Goal: Task Accomplishment & Management: Manage account settings

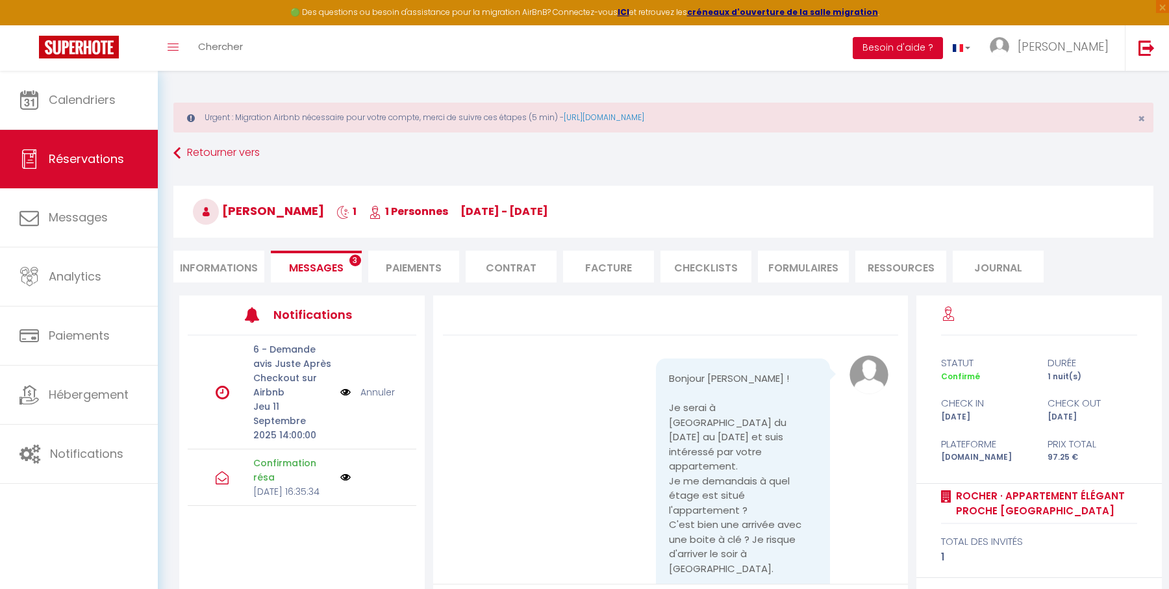
scroll to position [3512, 0]
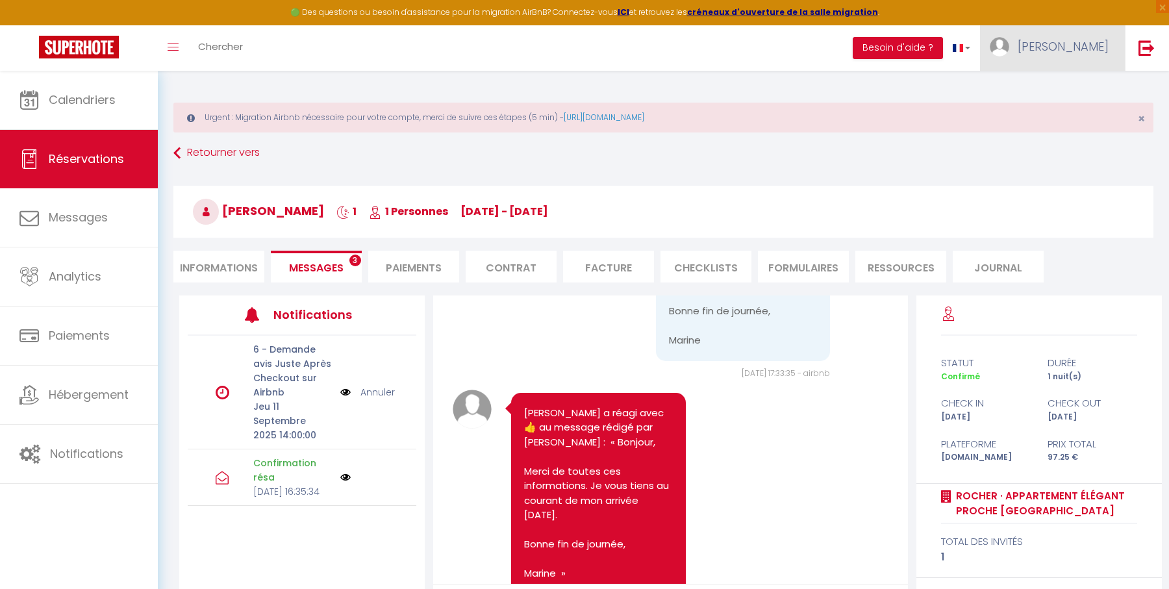
click at [1069, 45] on link "[PERSON_NAME]" at bounding box center [1052, 47] width 145 height 45
click at [1075, 88] on link "Paramètres" at bounding box center [1073, 90] width 96 height 22
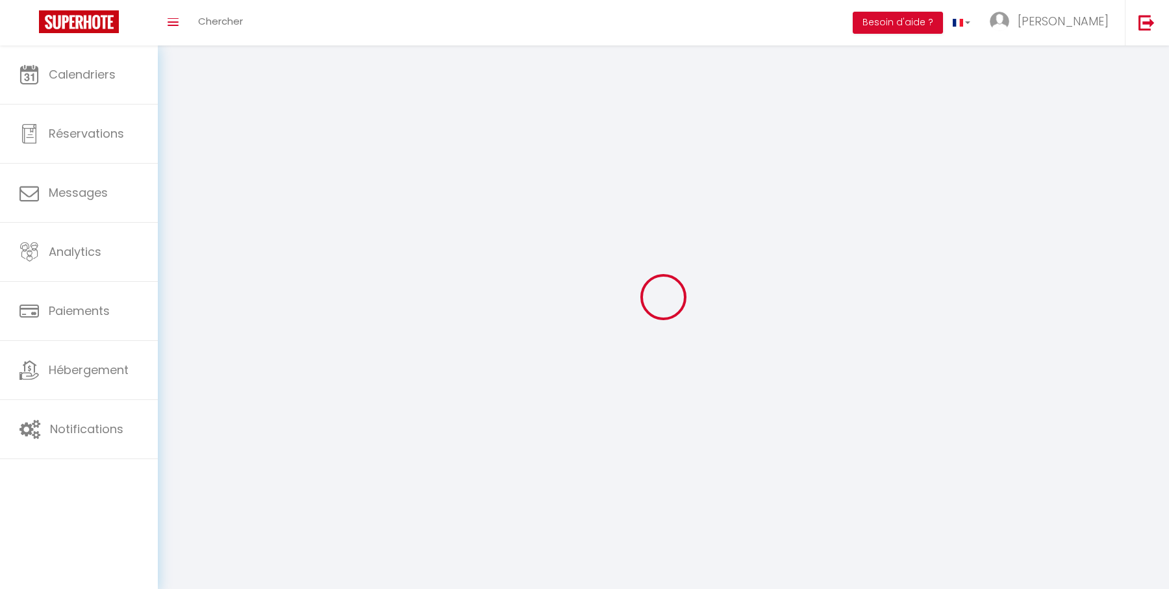
select select "28"
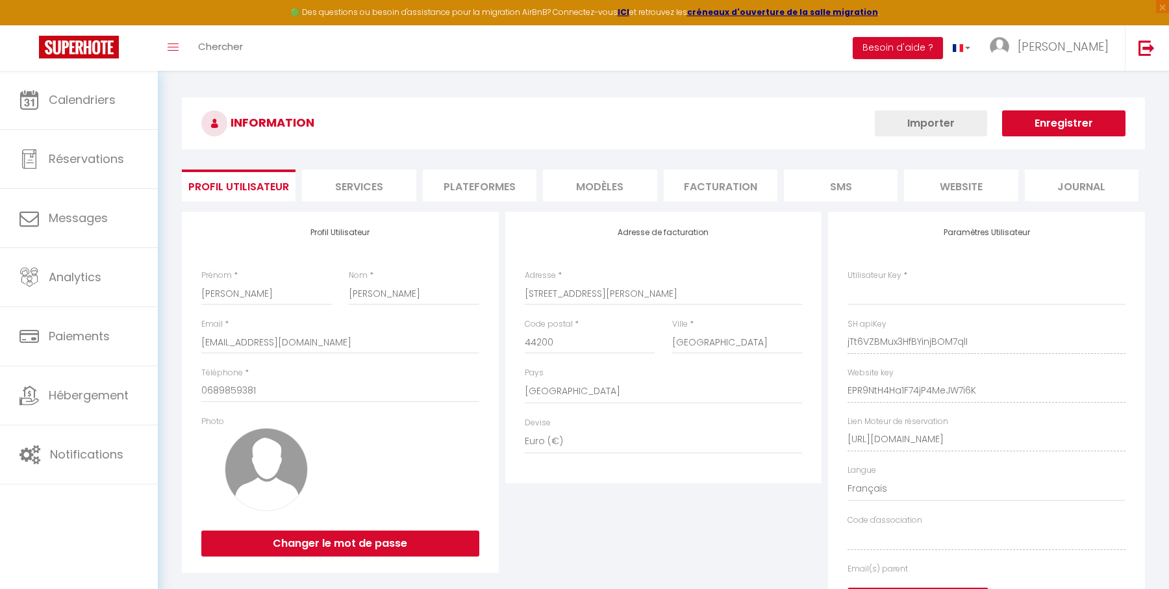
type input "jTt6VZBMux3HfBYinjBOM7qlI"
type input "EPR9NtH4Ha1F74jP4MeJW7i6K"
type input "[URL][DOMAIN_NAME]"
select select "fr"
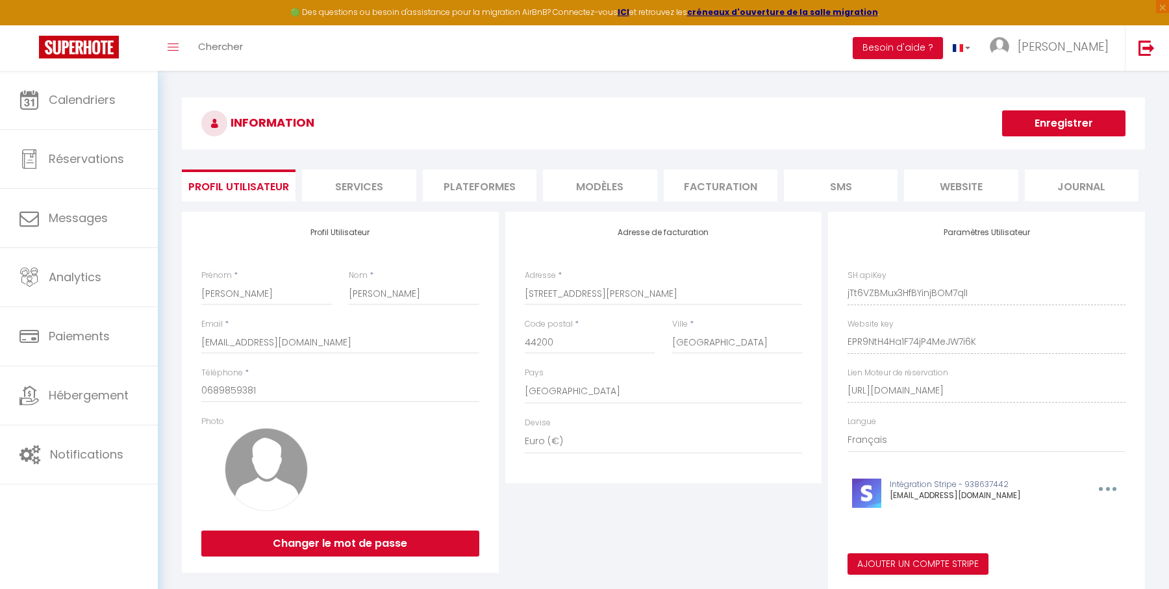
click at [481, 189] on li "Plateformes" at bounding box center [480, 185] width 114 height 32
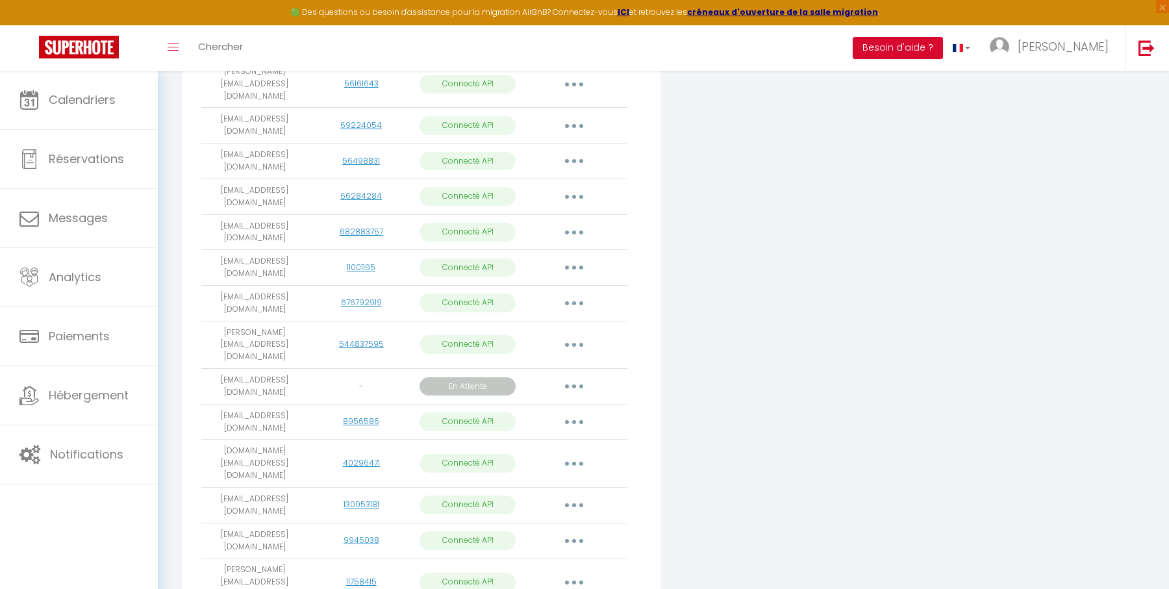
scroll to position [572, 0]
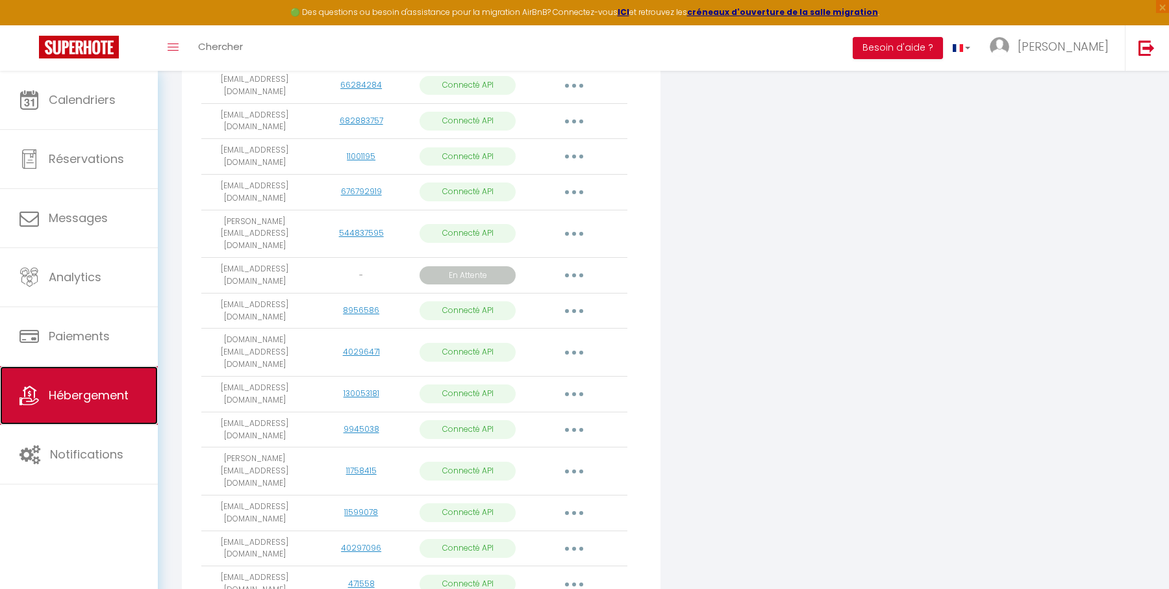
click at [97, 385] on link "Hébergement" at bounding box center [79, 395] width 158 height 58
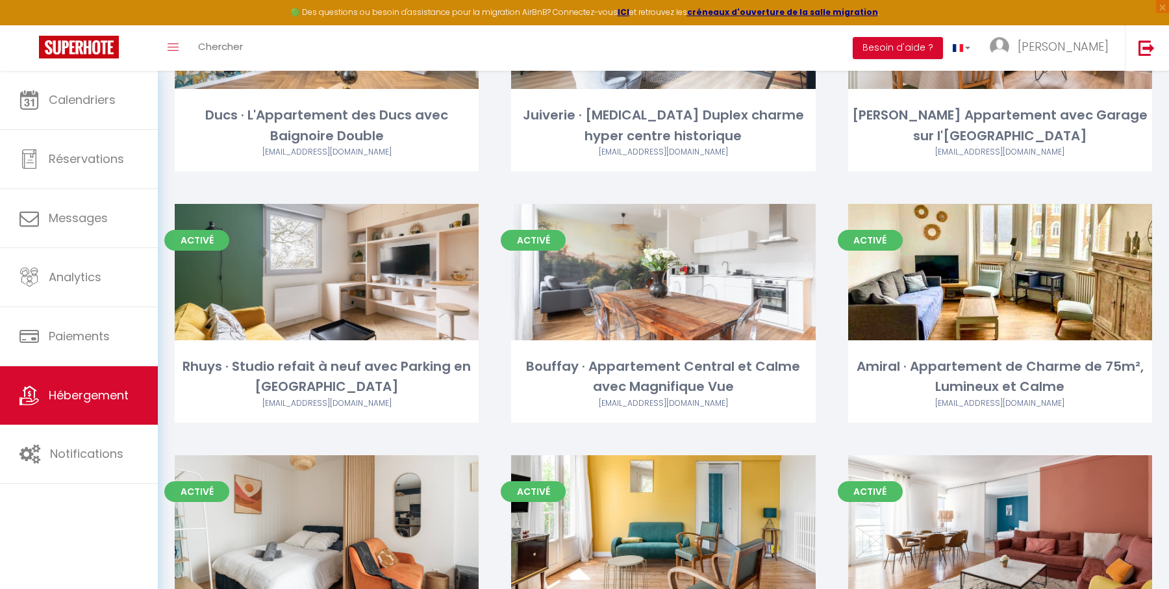
scroll to position [773, 0]
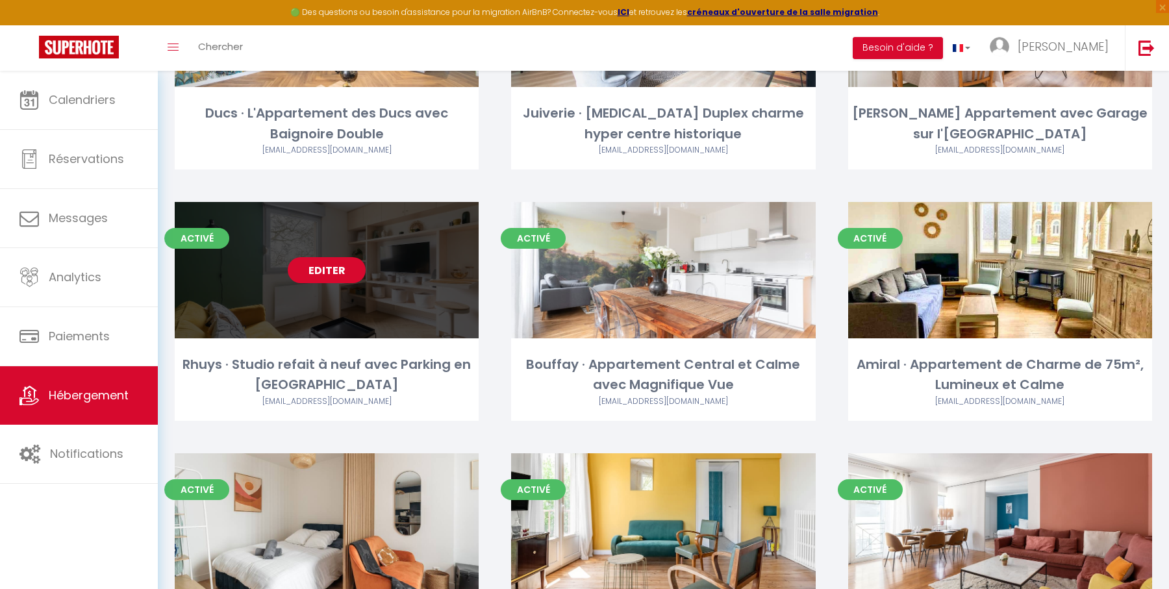
click at [325, 268] on link "Editer" at bounding box center [327, 270] width 78 height 26
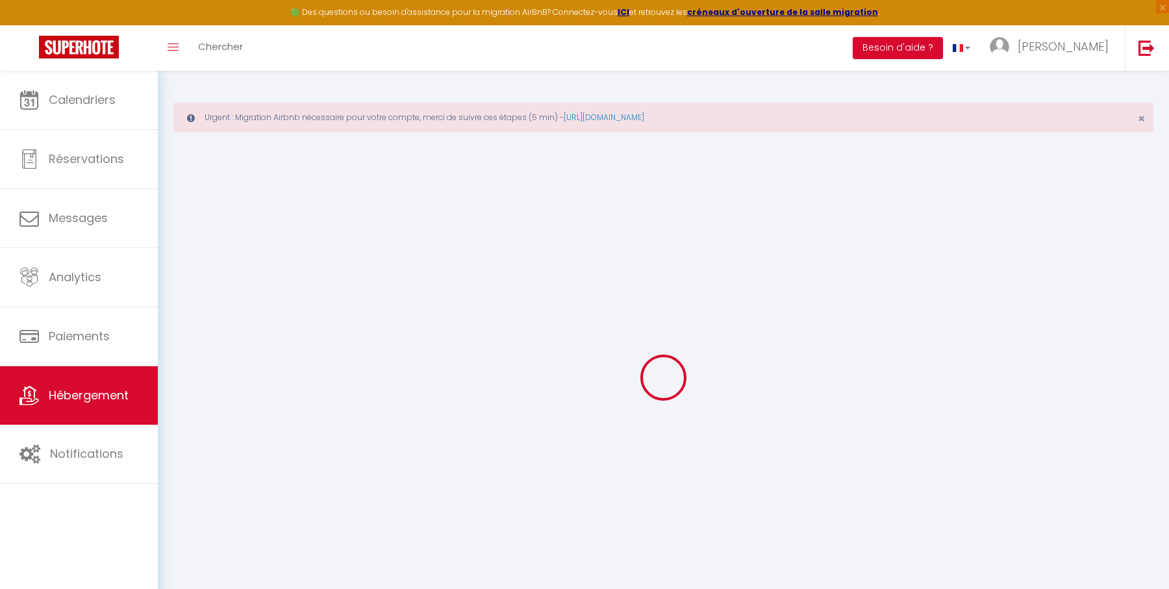
select select "+ 40 %"
select select
checkbox input "false"
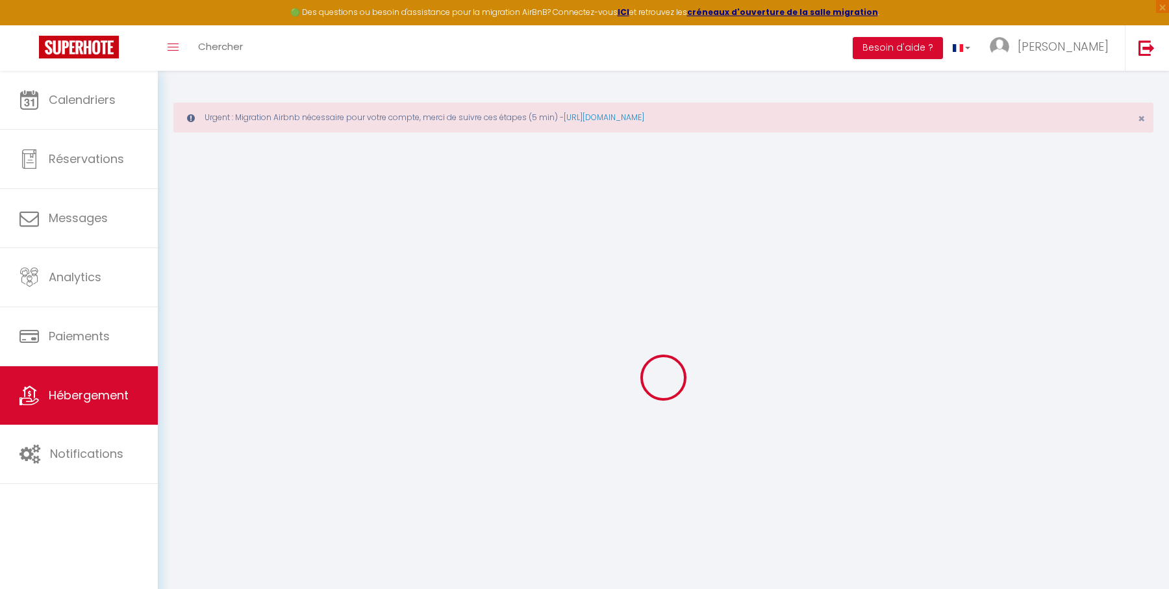
checkbox input "false"
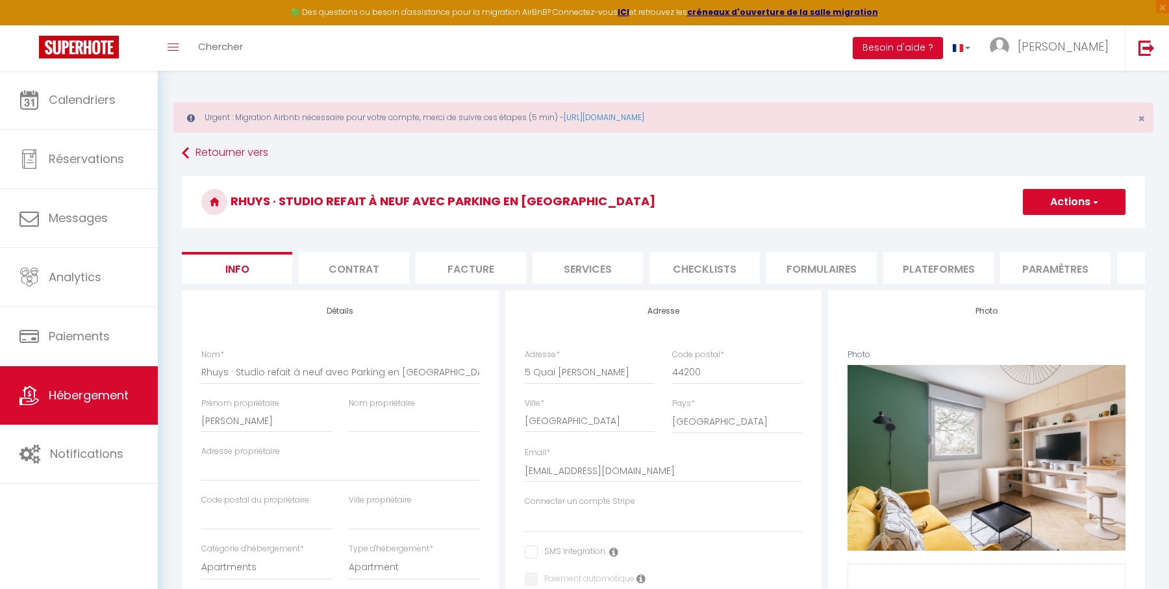
click at [963, 264] on li "Plateformes" at bounding box center [938, 268] width 110 height 32
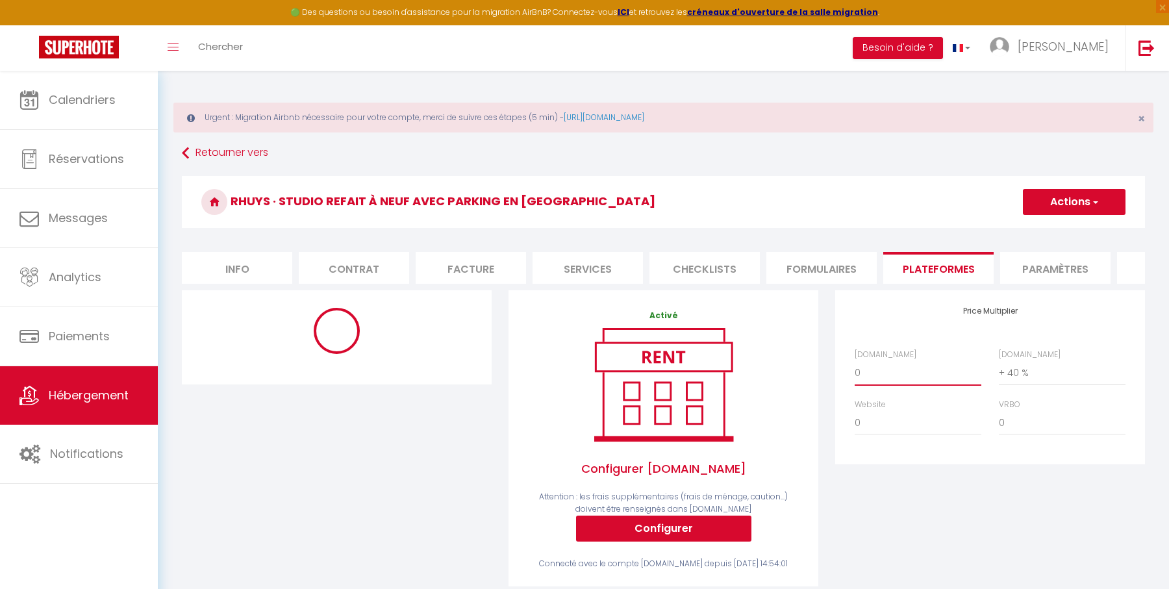
click at [881, 371] on select "0 + 1 % + 2 % + 3 % + 4 % + 5 % + 6 % + 7 % + 8 % + 9 %" at bounding box center [918, 372] width 127 height 25
select select "+ 22 %"
click at [855, 360] on select "0 + 1 % + 2 % + 3 % + 4 % + 5 % + 6 % + 7 % + 8 % + 9 %" at bounding box center [918, 372] width 127 height 25
select select "EUR"
select select
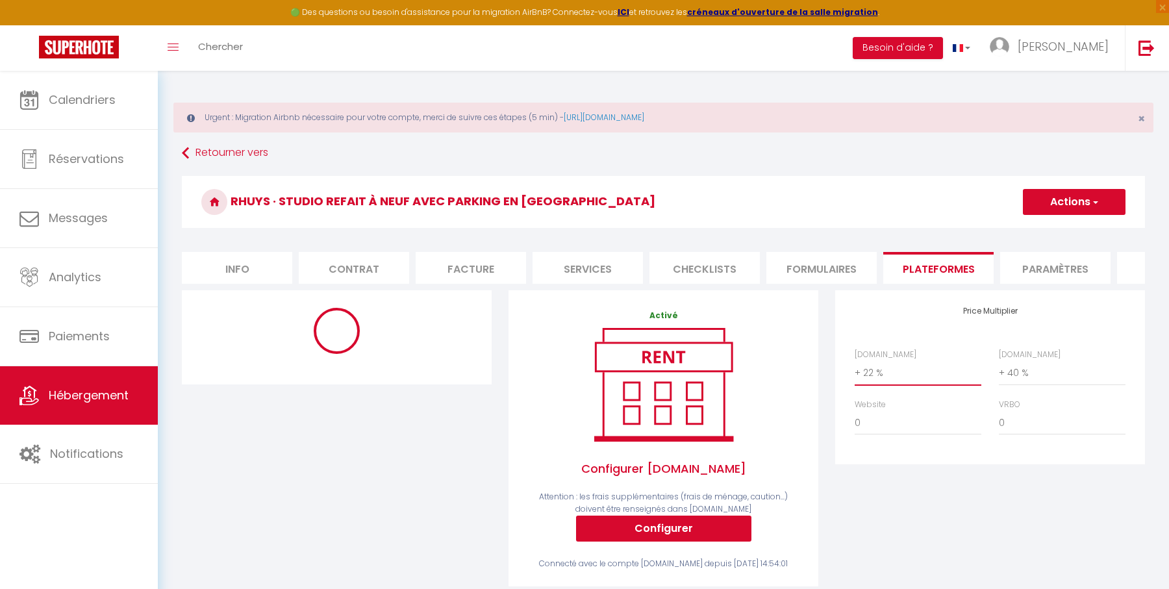
select select "17810-759116662737292466"
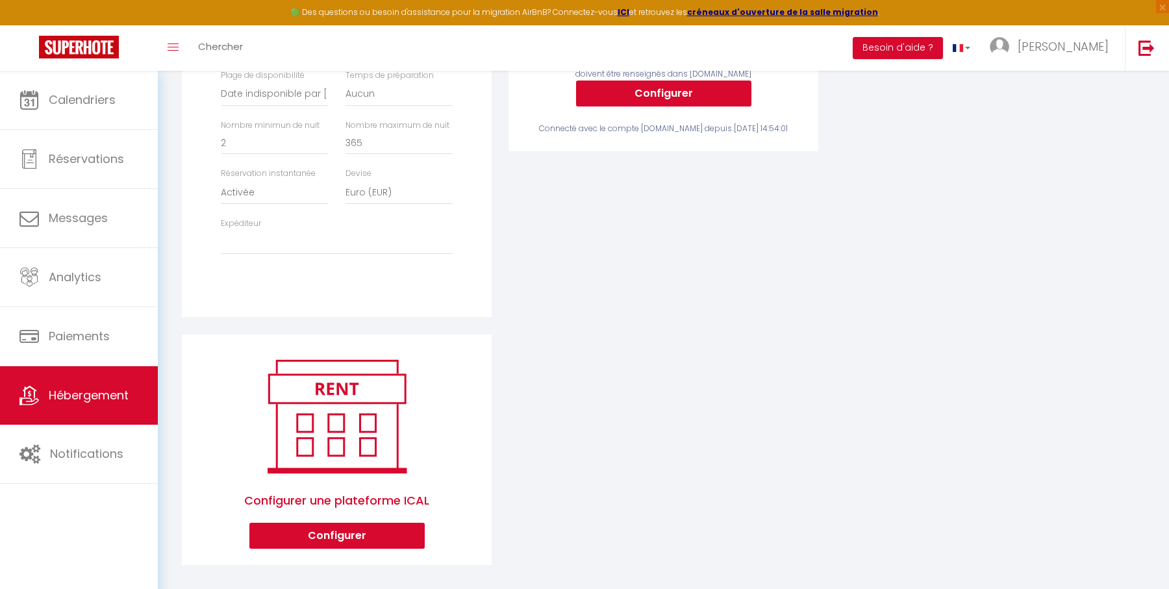
scroll to position [455, 0]
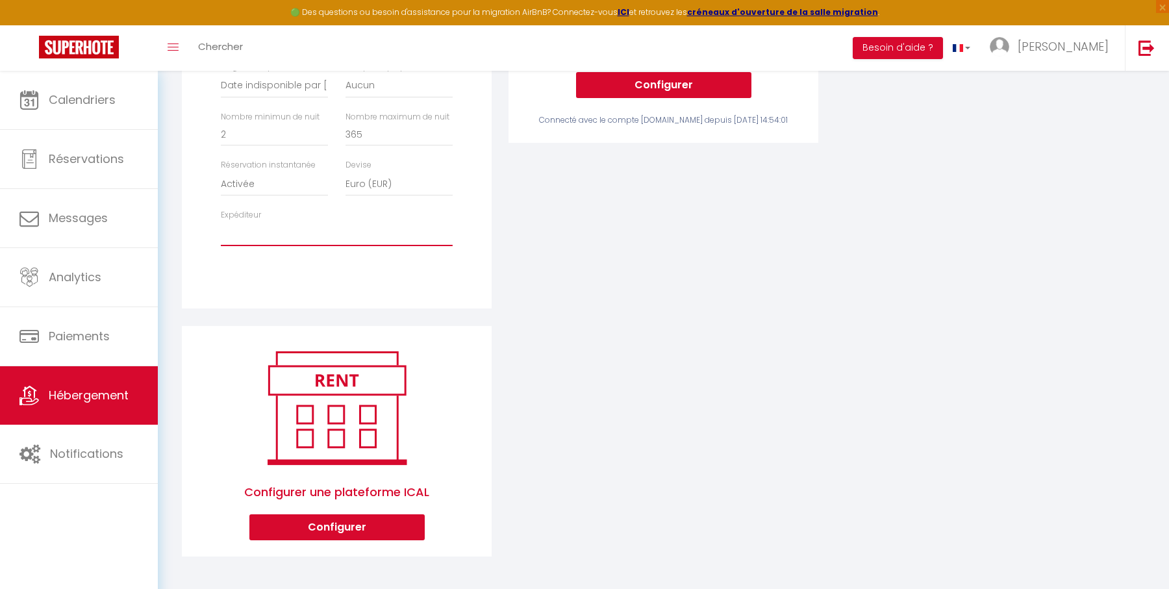
click at [395, 240] on select "[EMAIL_ADDRESS][DOMAIN_NAME] [EMAIL_ADDRESS][DOMAIN_NAME] [EMAIL_ADDRESS][DOMAI…" at bounding box center [337, 233] width 232 height 25
select select "4840"
click at [221, 221] on select "[EMAIL_ADDRESS][DOMAIN_NAME] [EMAIL_ADDRESS][DOMAIN_NAME] [EMAIL_ADDRESS][DOMAI…" at bounding box center [337, 233] width 232 height 25
click at [488, 229] on div "Airbnb Appartement [GEOGRAPHIC_DATA] sur [GEOGRAPHIC_DATA] avec Parking - [EMAI…" at bounding box center [337, 78] width 310 height 462
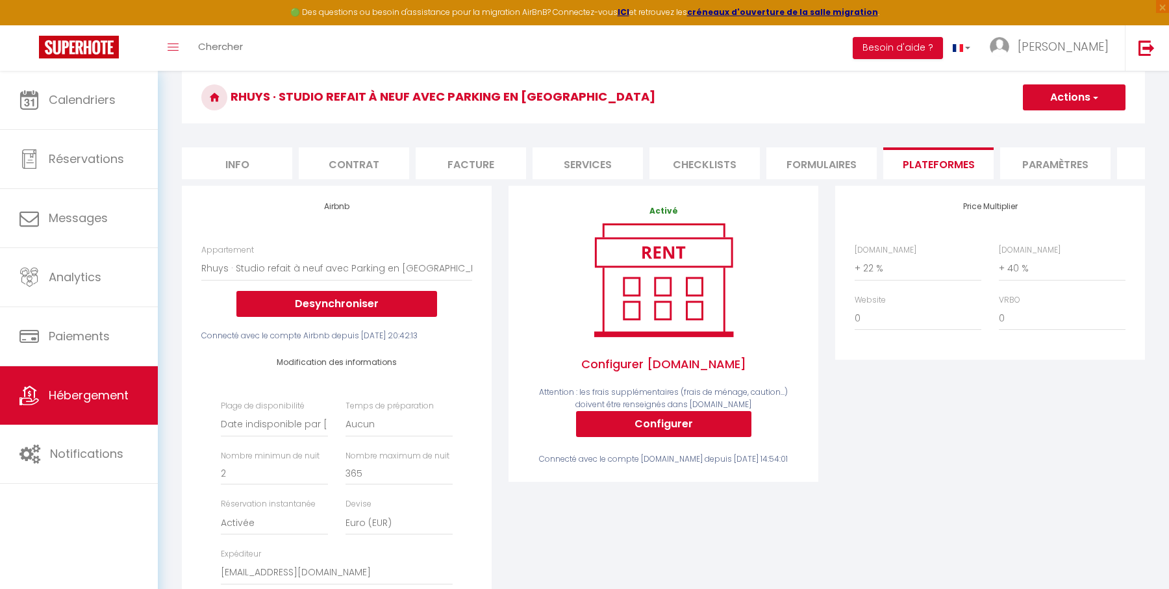
scroll to position [0, 0]
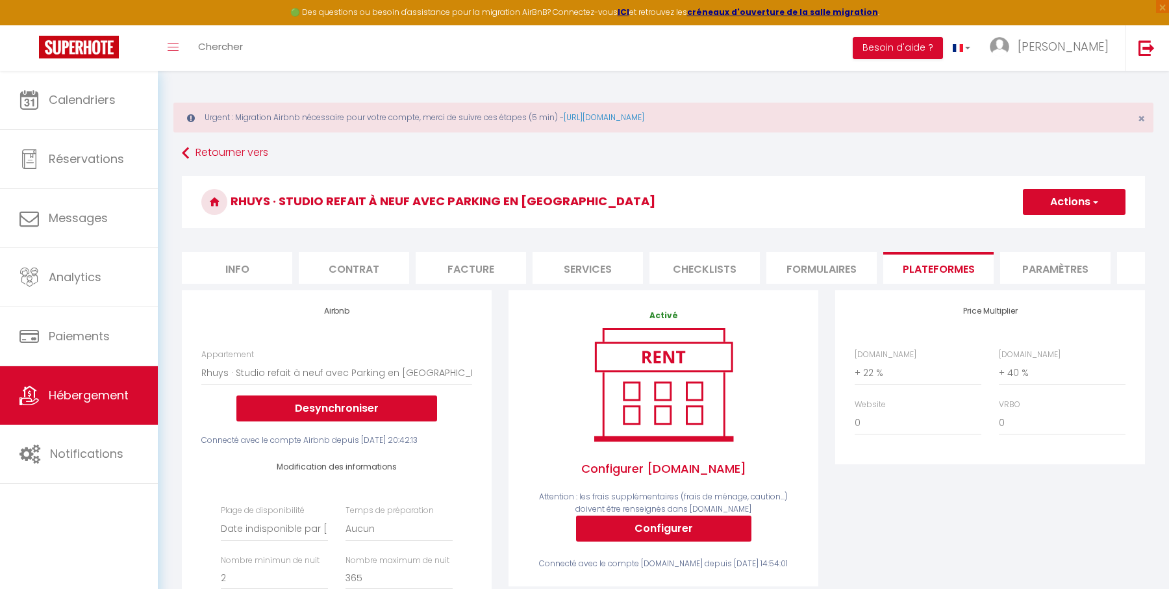
click at [1066, 203] on button "Actions" at bounding box center [1074, 202] width 103 height 26
click at [1056, 224] on link "Enregistrer" at bounding box center [1073, 230] width 103 height 17
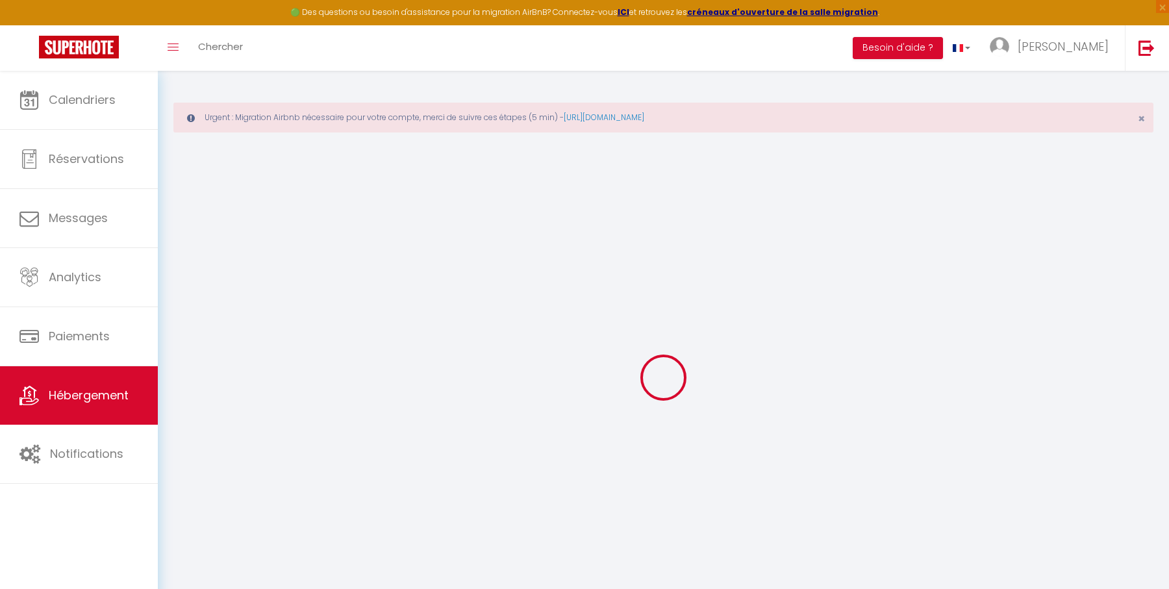
select select "EUR"
